Goal: Check status

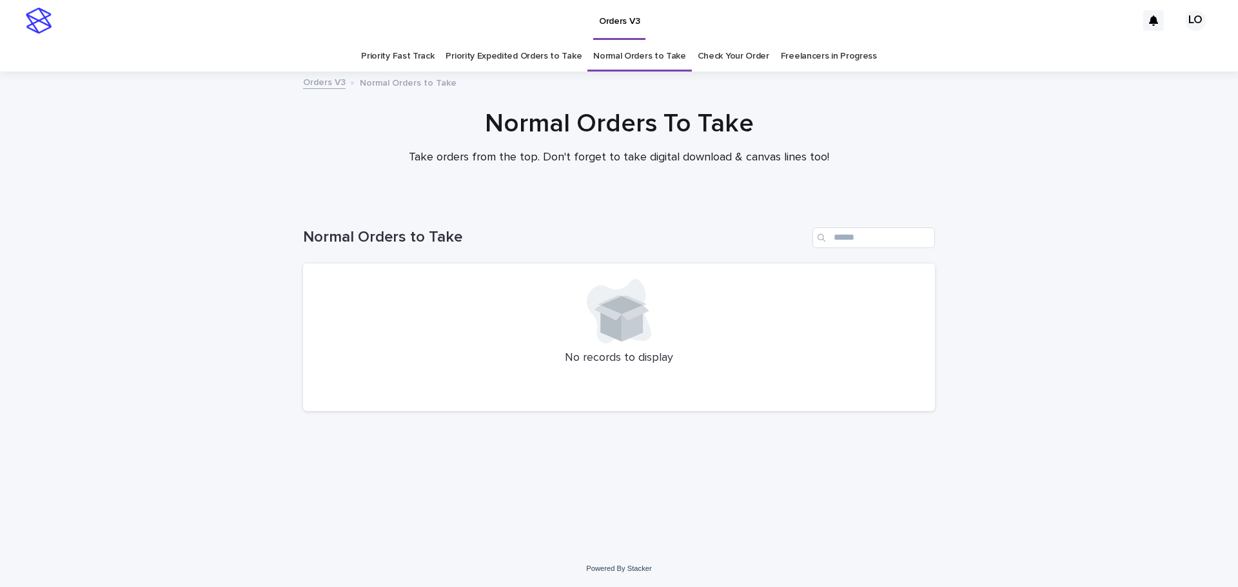
click at [720, 59] on link "Check Your Order" at bounding box center [734, 56] width 72 height 30
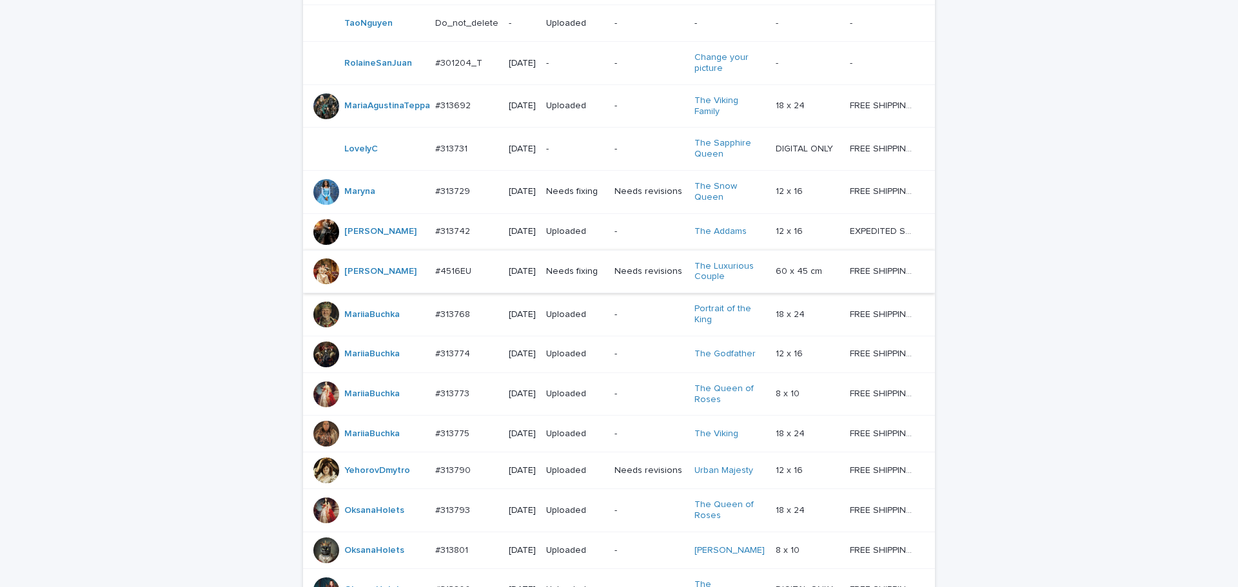
scroll to position [258, 0]
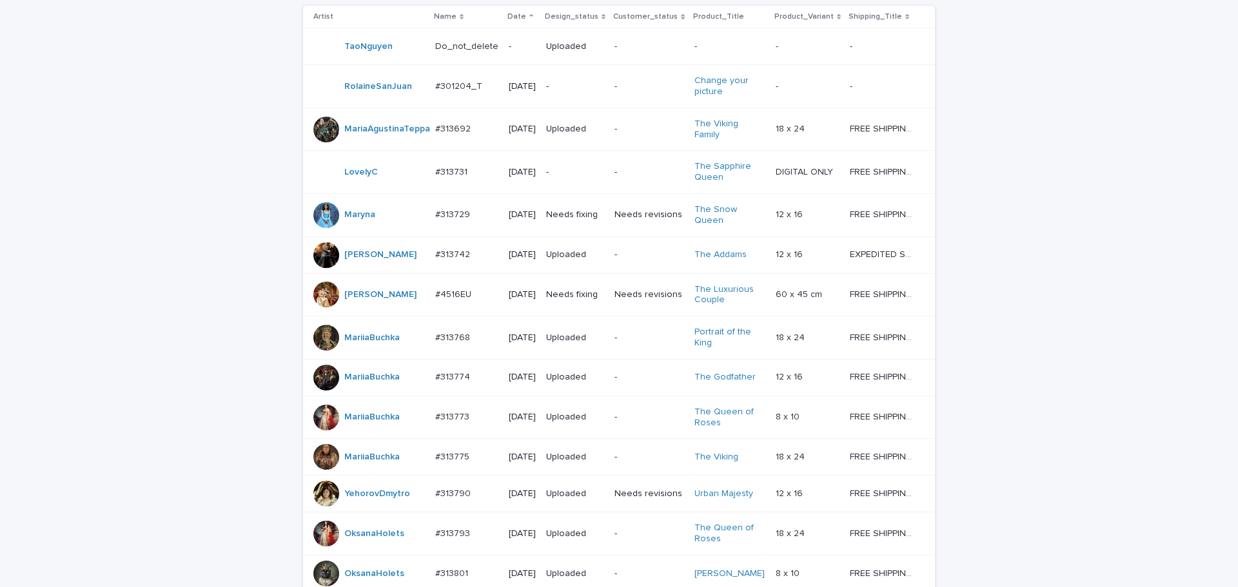
click at [591, 184] on td "-" at bounding box center [575, 172] width 68 height 43
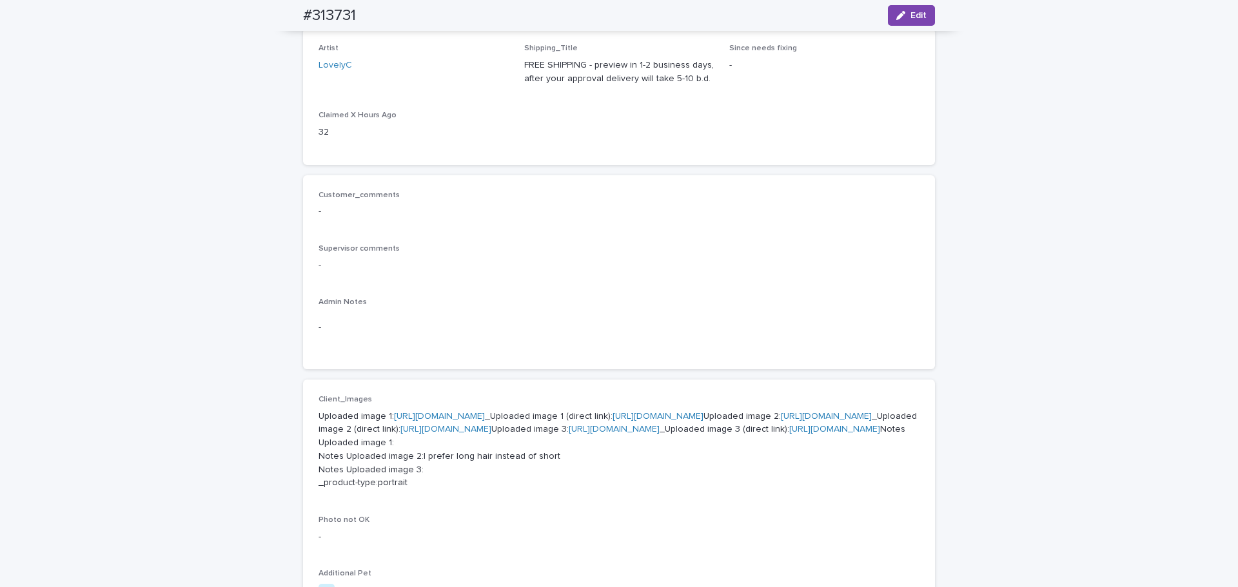
scroll to position [387, 0]
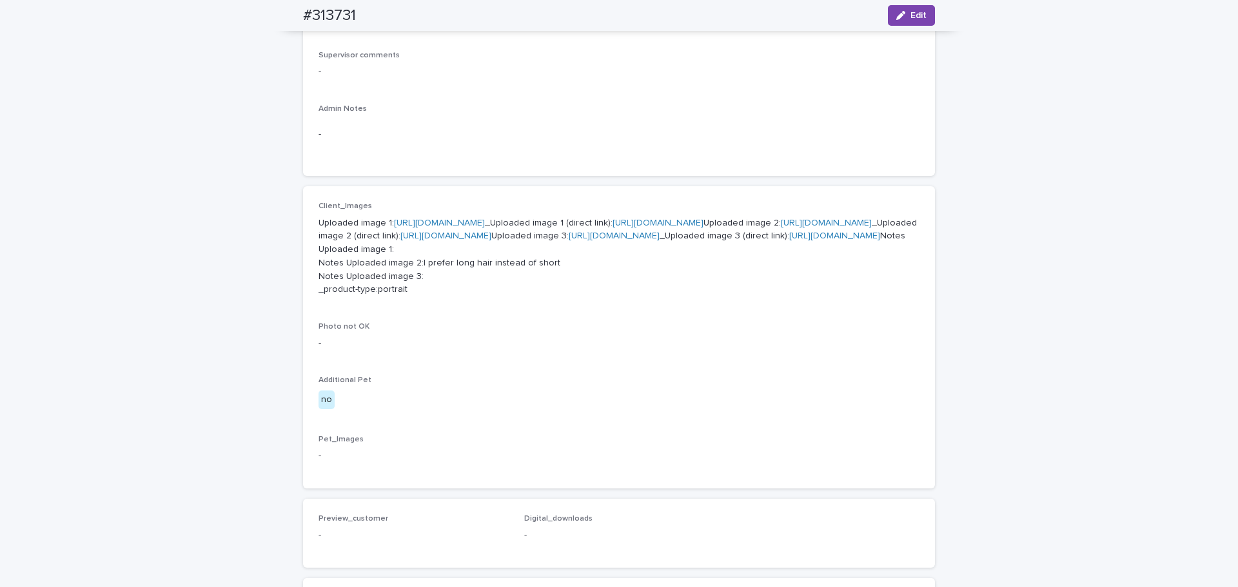
click at [485, 222] on link "[URL][DOMAIN_NAME]" at bounding box center [439, 223] width 91 height 9
click at [781, 228] on link "[URL][DOMAIN_NAME]" at bounding box center [826, 223] width 91 height 9
click at [569, 240] on link "[URL][DOMAIN_NAME]" at bounding box center [614, 235] width 91 height 9
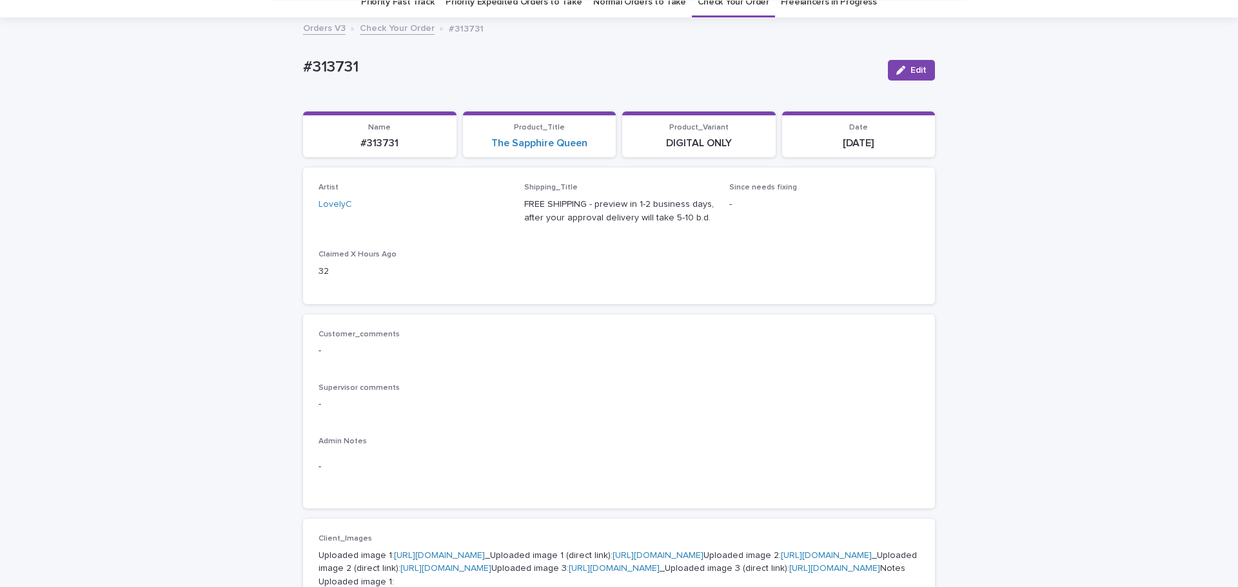
scroll to position [22, 0]
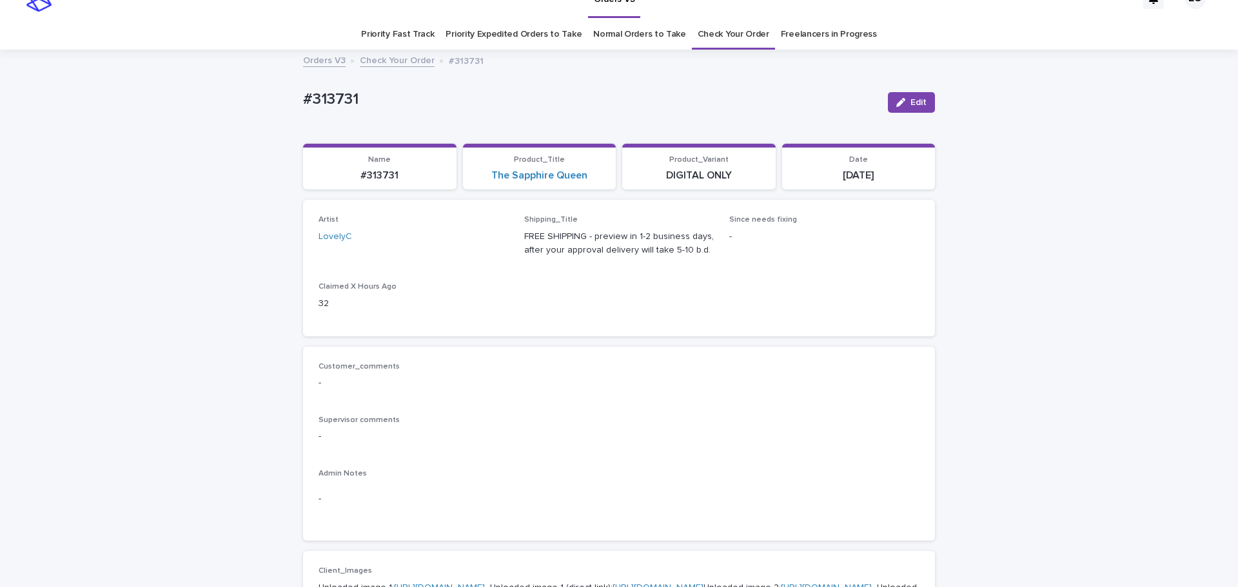
click at [648, 33] on link "Normal Orders to Take" at bounding box center [639, 34] width 93 height 30
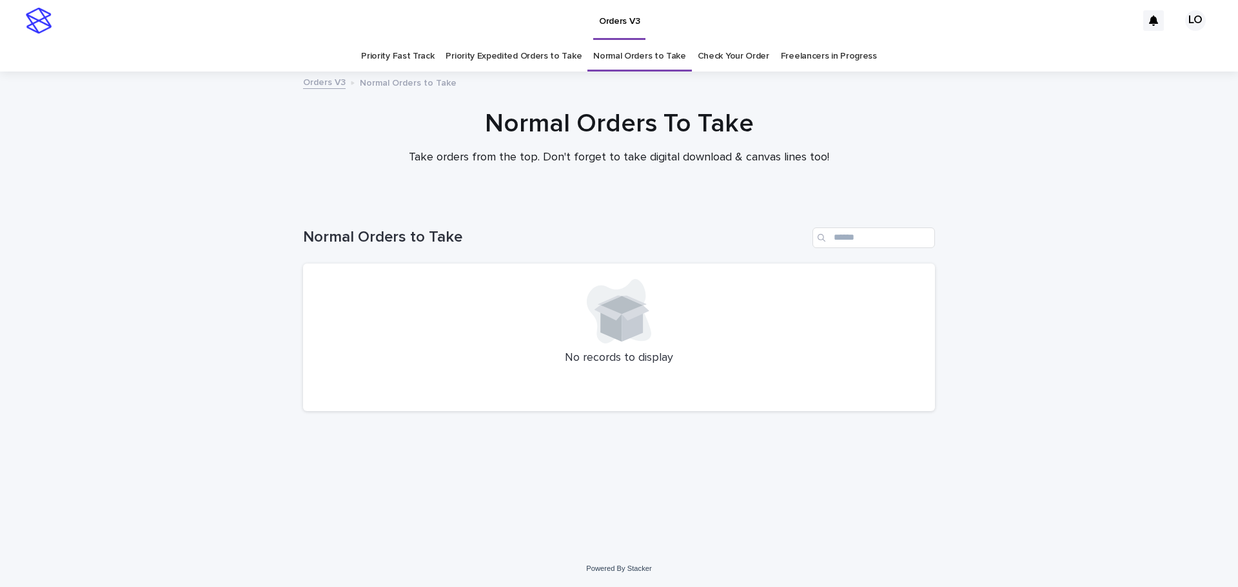
click at [747, 57] on link "Check Your Order" at bounding box center [734, 56] width 72 height 30
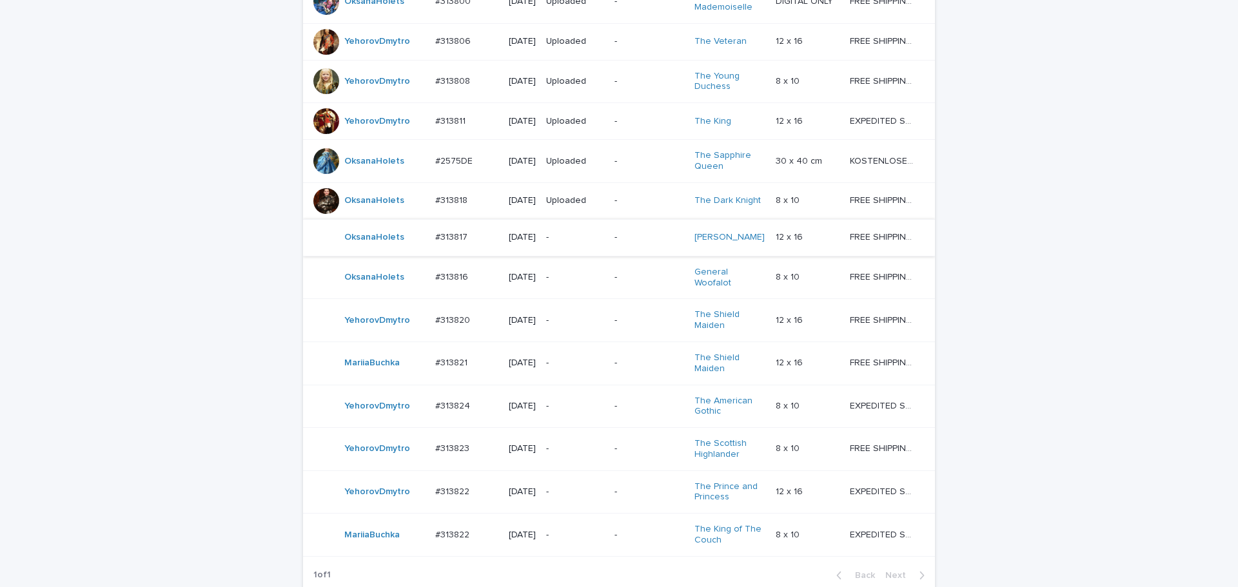
scroll to position [1041, 0]
